Goal: Transaction & Acquisition: Purchase product/service

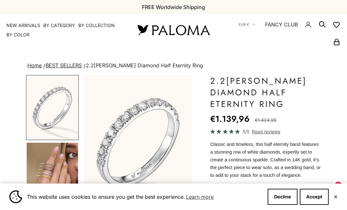
click at [63, 170] on img "Go to item 4" at bounding box center [52, 174] width 51 height 64
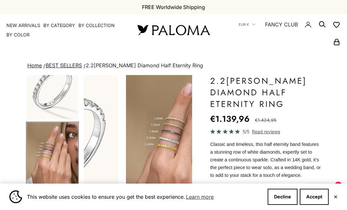
scroll to position [32, 0]
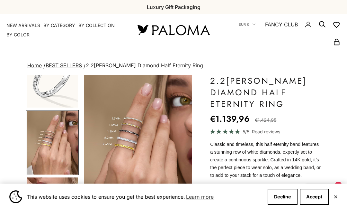
click at [162, 139] on img "Item 4 of 23" at bounding box center [138, 142] width 108 height 134
click at [312, 204] on button "Accept" at bounding box center [314, 196] width 29 height 16
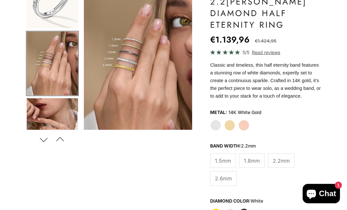
scroll to position [79, 0]
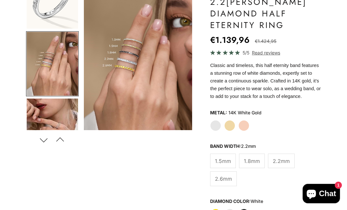
click at [219, 185] on label "2.6mm" at bounding box center [223, 178] width 27 height 14
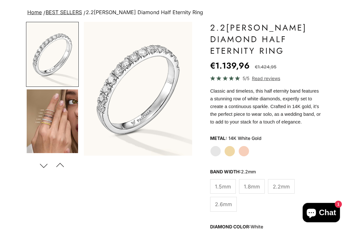
scroll to position [53, 0]
click at [223, 208] on span "2.6mm" at bounding box center [223, 204] width 17 height 8
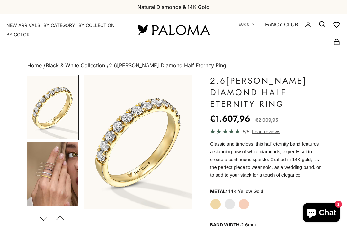
click at [229, 196] on variant-option-value "14K Yellow Gold" at bounding box center [246, 191] width 35 height 10
click at [227, 210] on label "White Gold" at bounding box center [229, 204] width 11 height 11
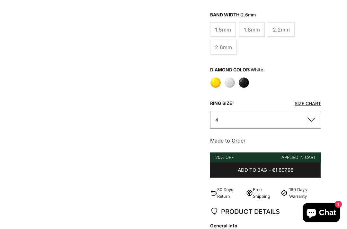
scroll to position [221, 0]
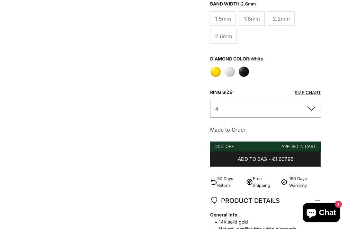
click at [310, 118] on button "4" at bounding box center [265, 109] width 111 height 18
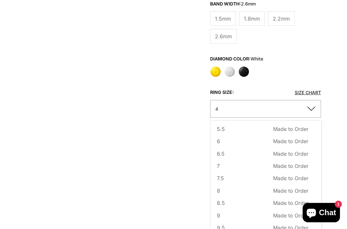
scroll to position [39, 0]
click at [274, 195] on span "Made to Order" at bounding box center [290, 190] width 35 height 8
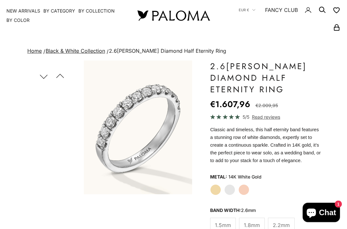
scroll to position [14, 0]
click at [46, 77] on button "Next" at bounding box center [43, 76] width 14 height 15
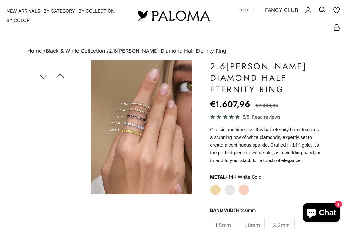
scroll to position [99, 0]
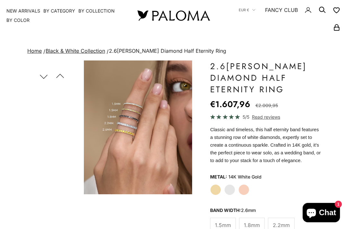
click at [268, 118] on span "Read reviews" at bounding box center [266, 116] width 28 height 7
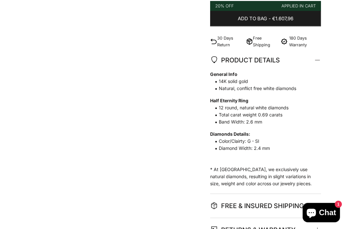
scroll to position [361, 0]
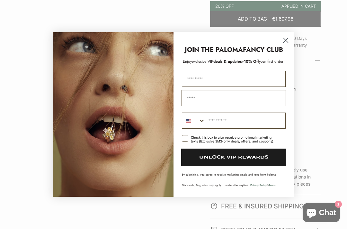
click at [285, 46] on circle "Close dialog" at bounding box center [286, 40] width 11 height 11
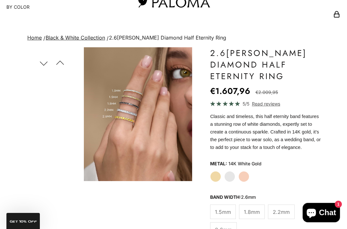
scroll to position [39, 0]
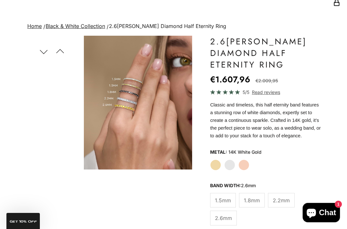
click at [45, 47] on button "Next" at bounding box center [43, 51] width 14 height 15
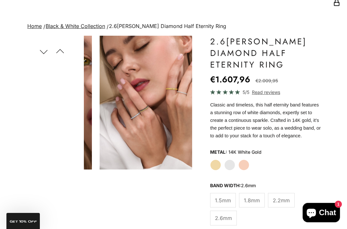
scroll to position [0, 232]
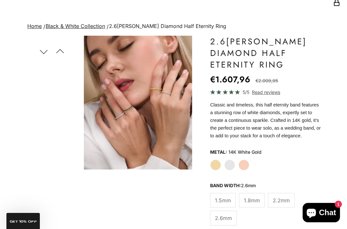
click at [143, 112] on img "Item 5 of 22" at bounding box center [138, 103] width 108 height 134
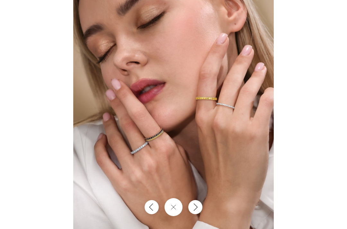
click at [41, 29] on div at bounding box center [173, 114] width 347 height 229
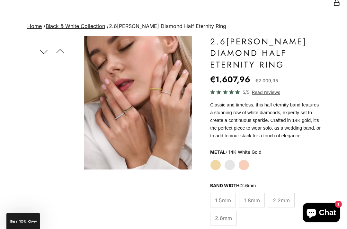
click at [59, 49] on button "Previous" at bounding box center [60, 51] width 14 height 15
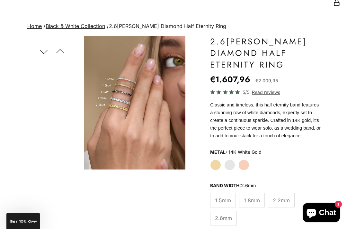
scroll to position [0, 116]
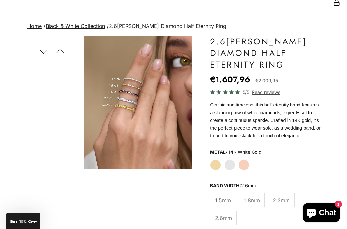
click at [63, 51] on button "Previous" at bounding box center [60, 51] width 14 height 15
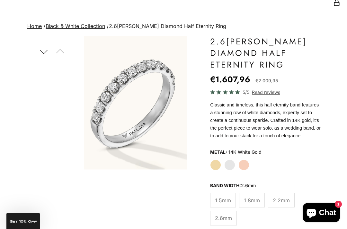
scroll to position [0, 0]
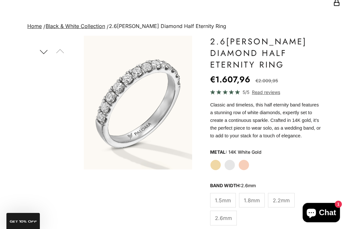
click at [42, 53] on button "Next" at bounding box center [43, 51] width 14 height 15
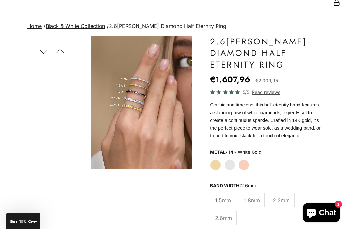
scroll to position [99, 0]
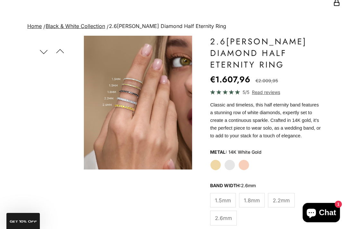
click at [40, 52] on button "Next" at bounding box center [43, 51] width 14 height 15
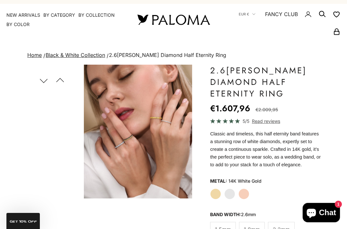
scroll to position [0, 0]
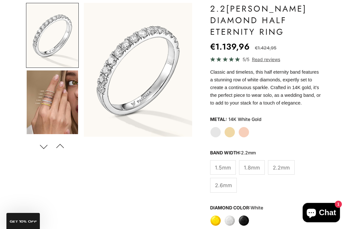
scroll to position [72, 0]
click at [282, 172] on span "2.2mm" at bounding box center [281, 167] width 17 height 8
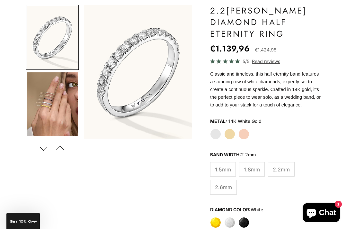
scroll to position [71, 0]
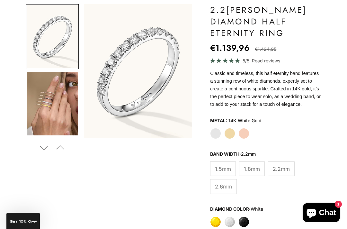
click at [225, 191] on span "2.6mm" at bounding box center [223, 186] width 17 height 8
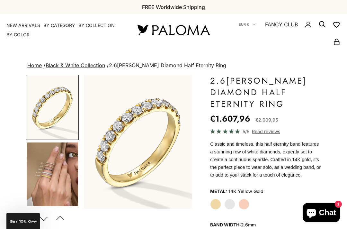
scroll to position [36, 0]
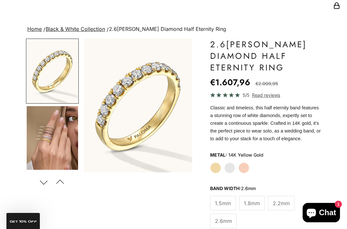
click at [229, 173] on label "White Gold" at bounding box center [229, 167] width 11 height 11
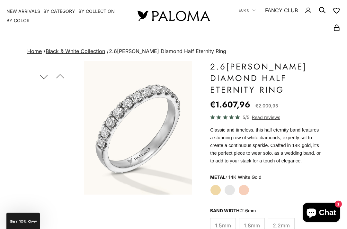
click at [43, 74] on button "Next" at bounding box center [43, 76] width 14 height 15
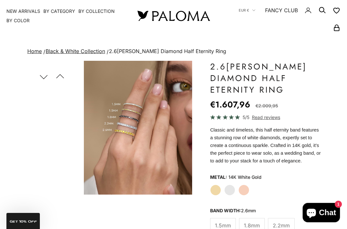
scroll to position [99, 0]
click at [208, 0] on x-header "Paloma Diamonds Open navigation menu Open search NEW ARRIVALS By Category Categ…" at bounding box center [173, 15] width 347 height 31
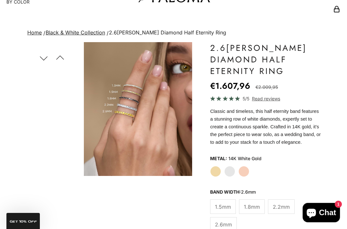
scroll to position [33, 0]
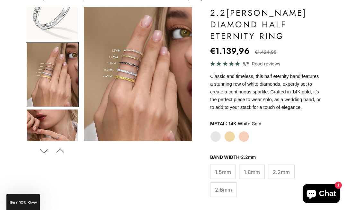
scroll to position [67, 0]
click at [220, 194] on span "2.6mm" at bounding box center [223, 189] width 17 height 8
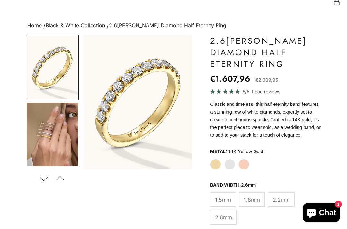
click at [230, 170] on label "White Gold" at bounding box center [229, 164] width 11 height 11
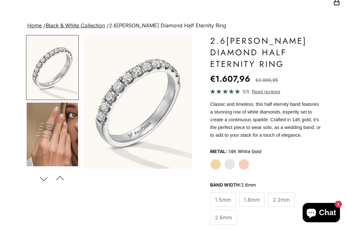
scroll to position [40, 0]
click at [229, 170] on label "White Gold" at bounding box center [229, 164] width 11 height 11
click at [62, 138] on img "Go to item 4" at bounding box center [52, 135] width 51 height 64
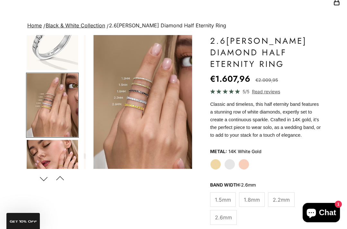
scroll to position [0, 116]
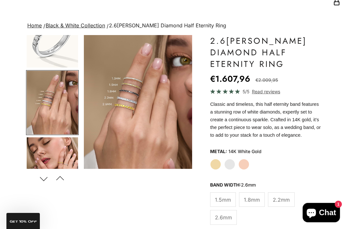
click at [61, 57] on img "Go to item 2" at bounding box center [52, 36] width 51 height 64
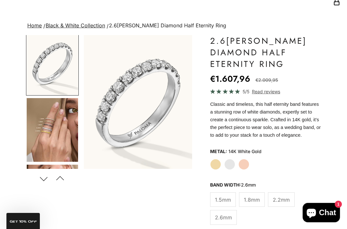
scroll to position [0, 0]
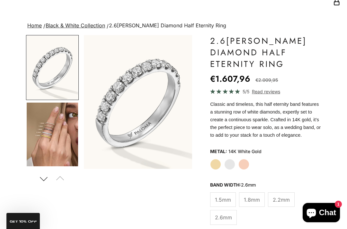
click at [45, 179] on button "Next" at bounding box center [43, 178] width 14 height 15
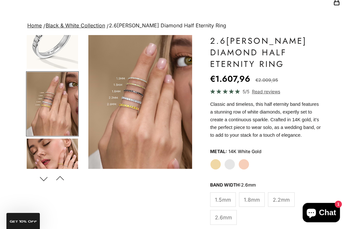
scroll to position [32, 0]
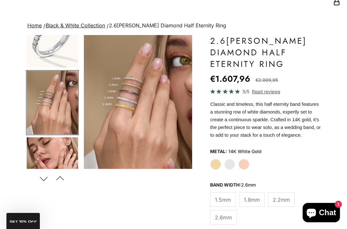
click at [65, 154] on img "Go to item 5" at bounding box center [52, 169] width 51 height 64
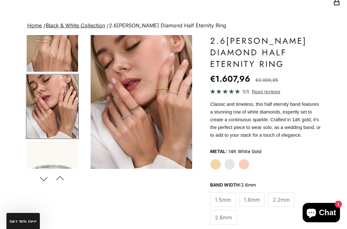
scroll to position [98, 0]
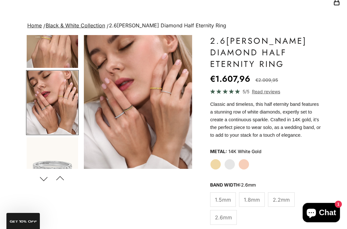
click at [61, 162] on img "Go to item 7" at bounding box center [52, 169] width 51 height 64
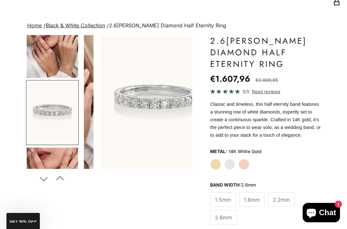
scroll to position [165, 0]
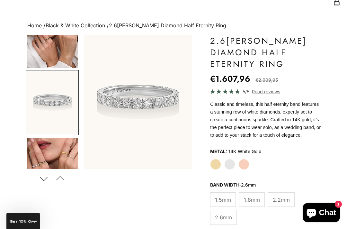
click at [61, 157] on img "Go to item 9" at bounding box center [52, 170] width 51 height 64
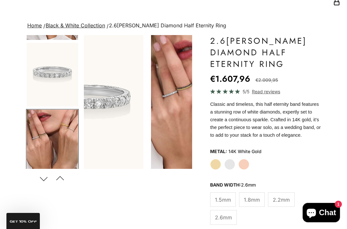
scroll to position [0, 0]
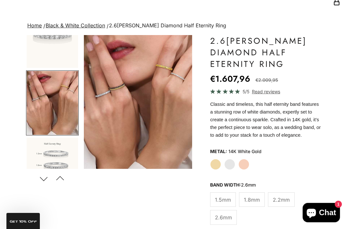
click at [105, 105] on img "Item 9 of 22" at bounding box center [138, 102] width 108 height 134
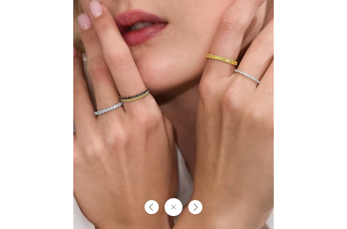
click at [125, 103] on img at bounding box center [173, 124] width 201 height 248
click at [55, 123] on div at bounding box center [173, 114] width 347 height 229
click at [23, 5] on div at bounding box center [173, 114] width 347 height 229
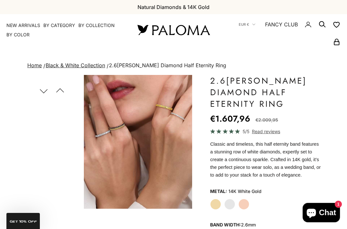
click at [45, 78] on safe-sticky "Next Previous" at bounding box center [51, 86] width 51 height 23
click at [64, 91] on button "Previous" at bounding box center [60, 90] width 14 height 15
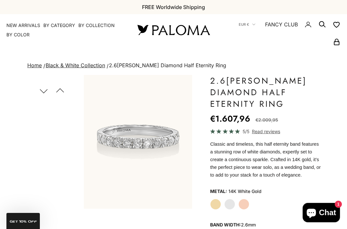
click at [59, 89] on button "Previous" at bounding box center [60, 90] width 14 height 15
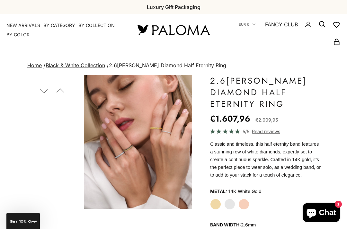
click at [61, 89] on button "Previous" at bounding box center [60, 90] width 14 height 15
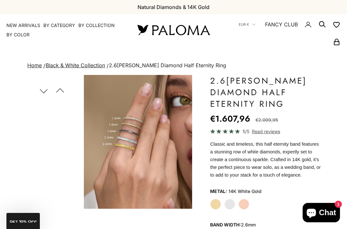
click at [61, 88] on button "Previous" at bounding box center [60, 90] width 14 height 15
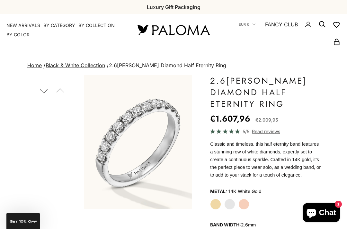
scroll to position [0, 26]
